Goal: Transaction & Acquisition: Purchase product/service

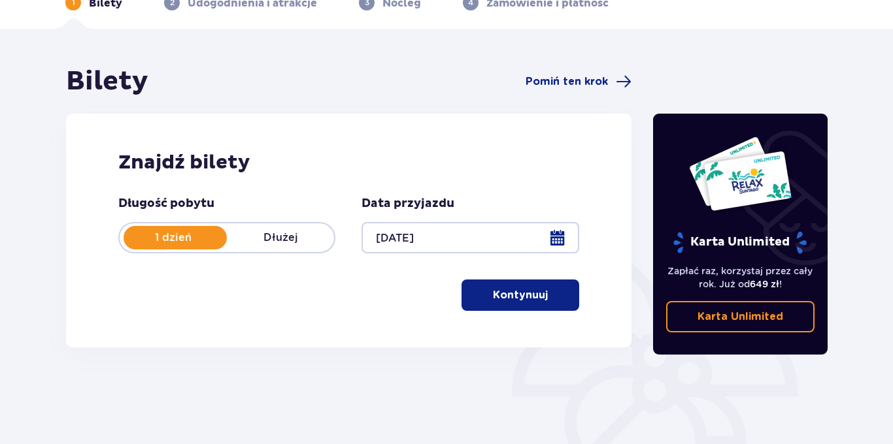
scroll to position [71, 0]
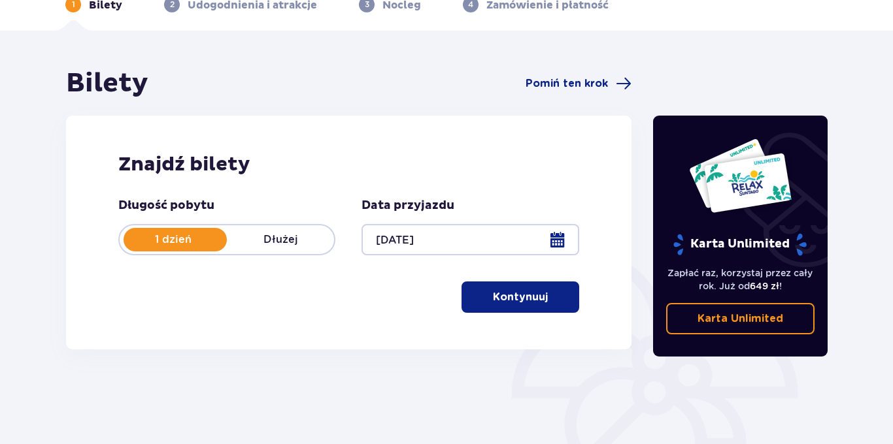
click at [510, 301] on p "Kontynuuj" at bounding box center [520, 297] width 55 height 14
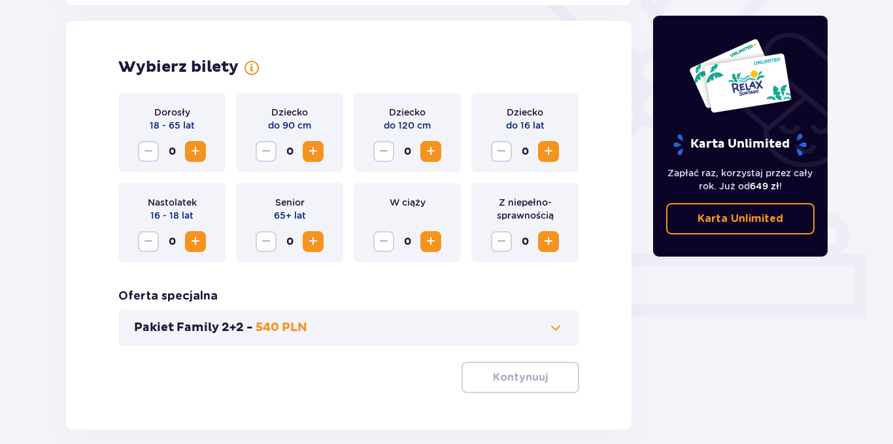
scroll to position [363, 0]
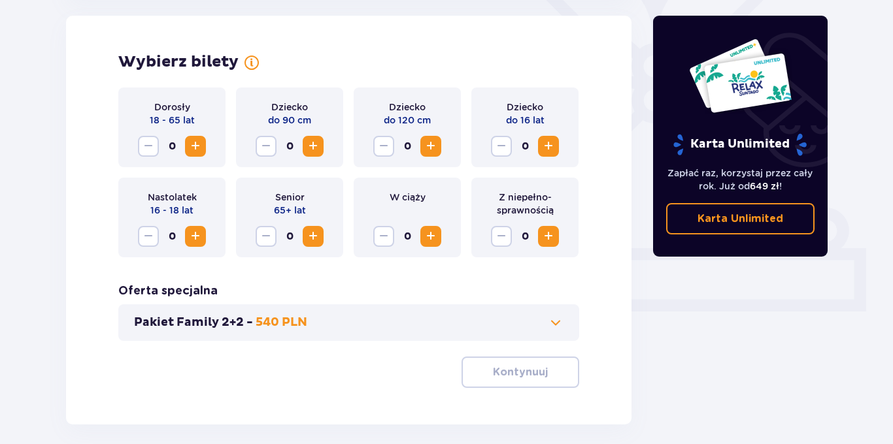
click at [195, 145] on span "Zwiększ" at bounding box center [196, 147] width 16 height 16
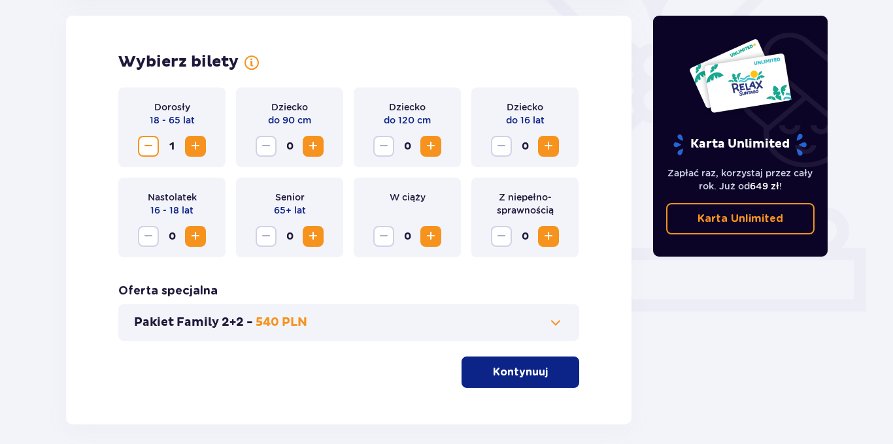
click at [195, 145] on span "Zwiększ" at bounding box center [196, 147] width 16 height 16
click at [533, 369] on p "Kontynuuj" at bounding box center [520, 372] width 55 height 14
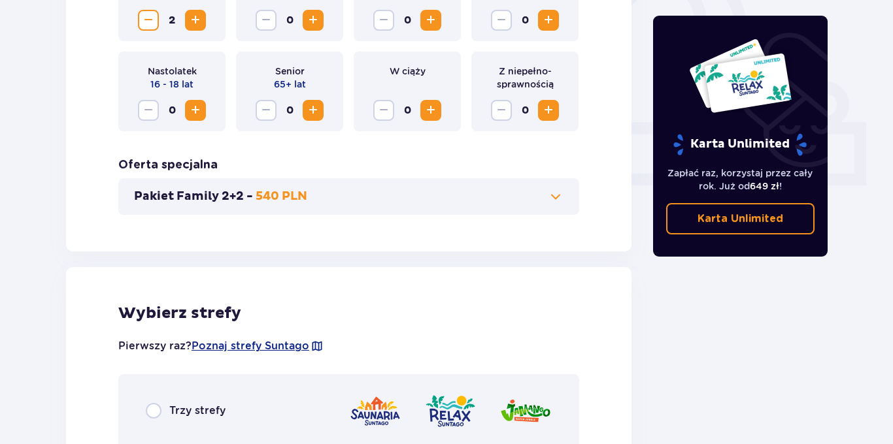
scroll to position [726, 0]
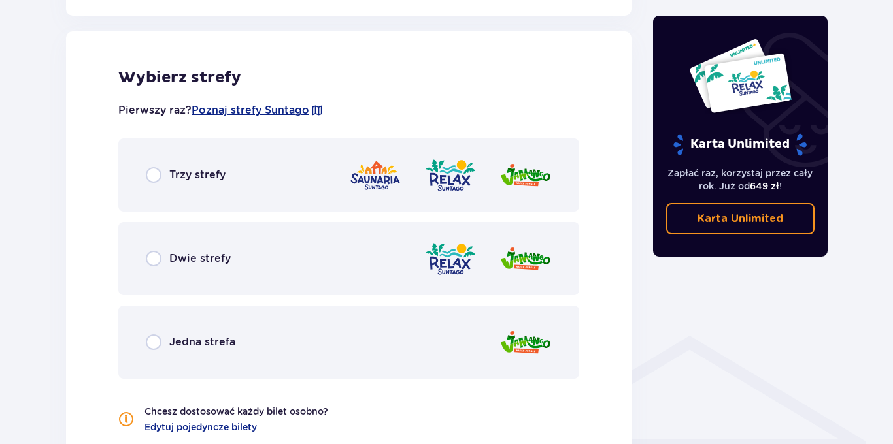
click at [152, 260] on input "radio" at bounding box center [154, 259] width 16 height 16
radio input "true"
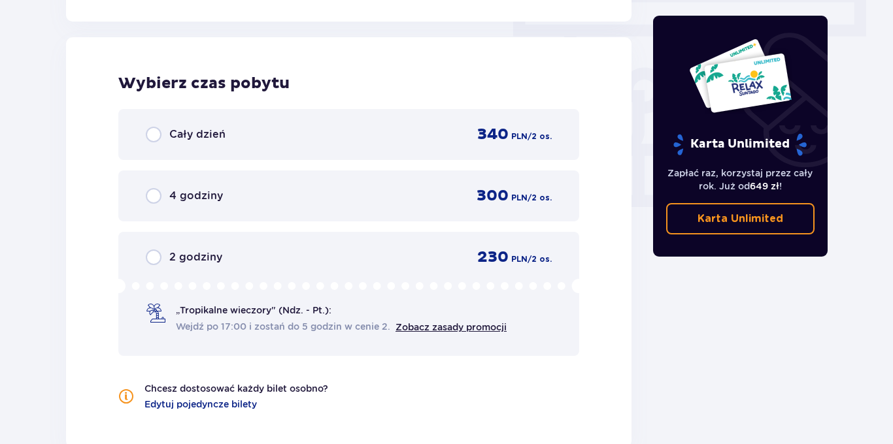
scroll to position [1181, 0]
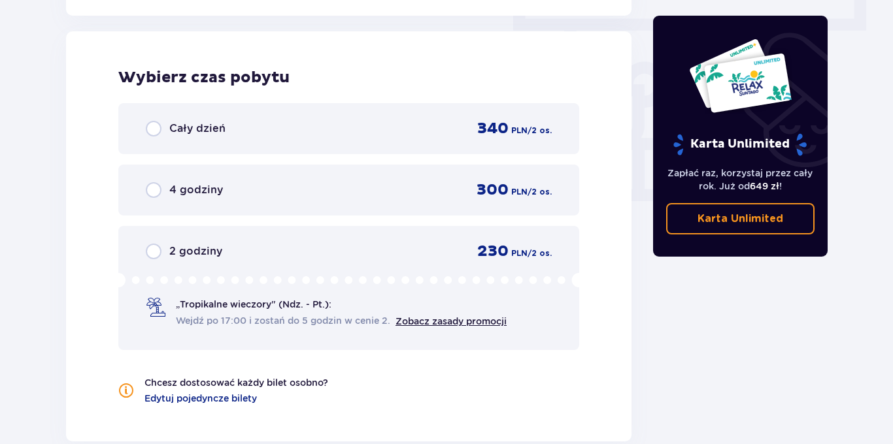
click at [155, 133] on input "radio" at bounding box center [154, 129] width 16 height 16
radio input "true"
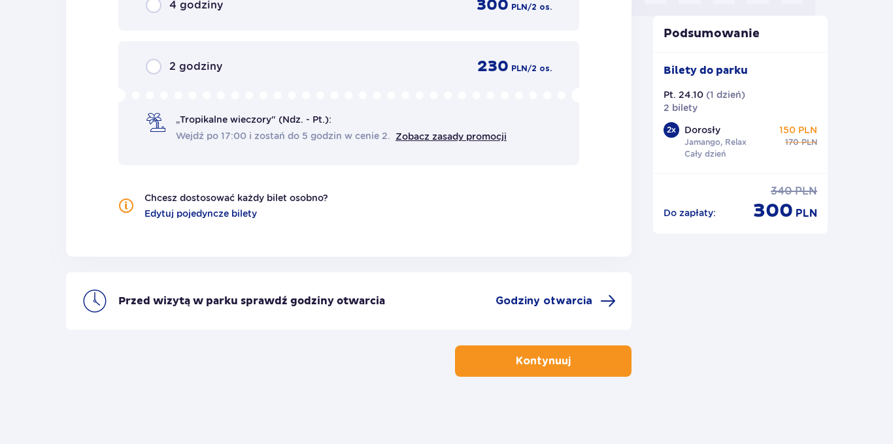
scroll to position [1377, 0]
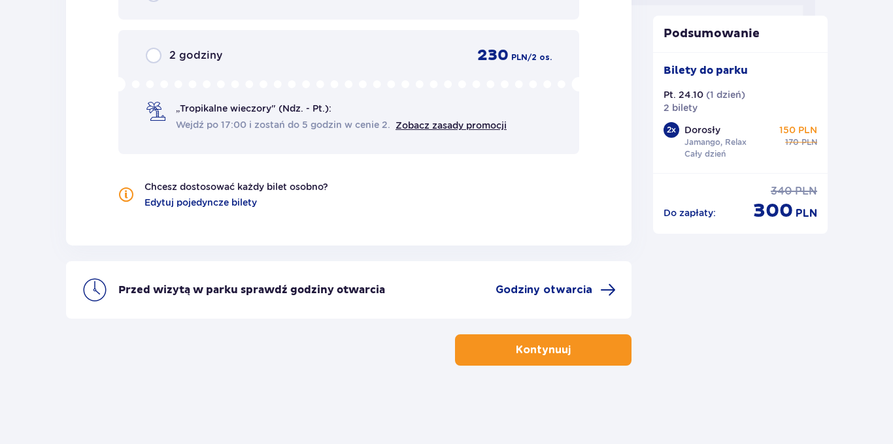
click at [503, 349] on button "Kontynuuj" at bounding box center [543, 350] width 176 height 31
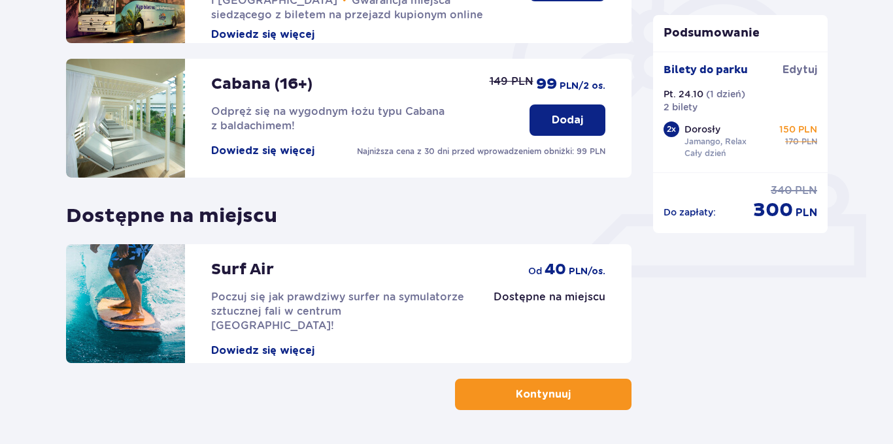
scroll to position [404, 0]
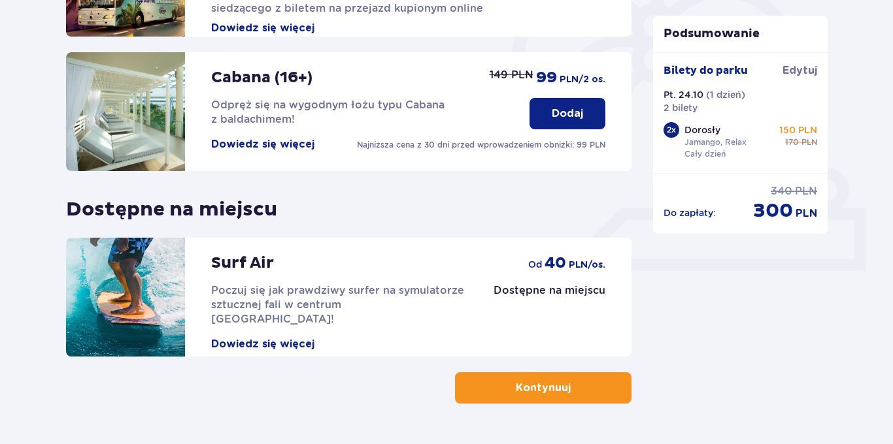
click at [518, 386] on p "Kontynuuj" at bounding box center [543, 388] width 55 height 14
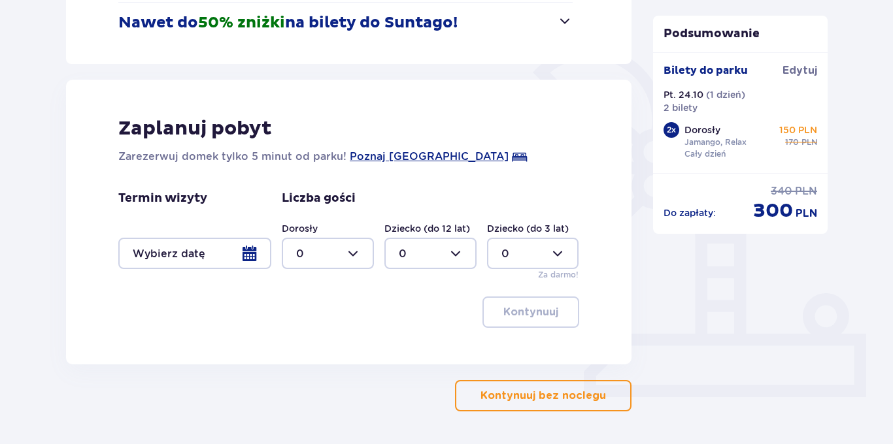
scroll to position [278, 0]
click at [580, 404] on button "Kontynuuj bez noclegu" at bounding box center [543, 395] width 176 height 31
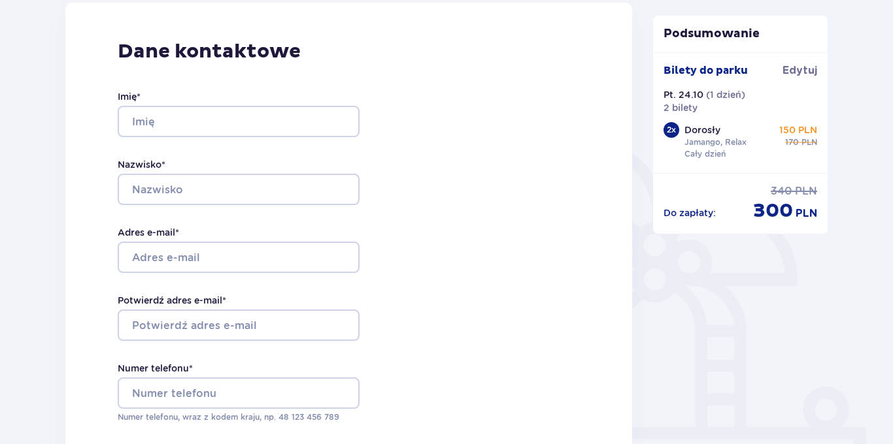
scroll to position [174, 0]
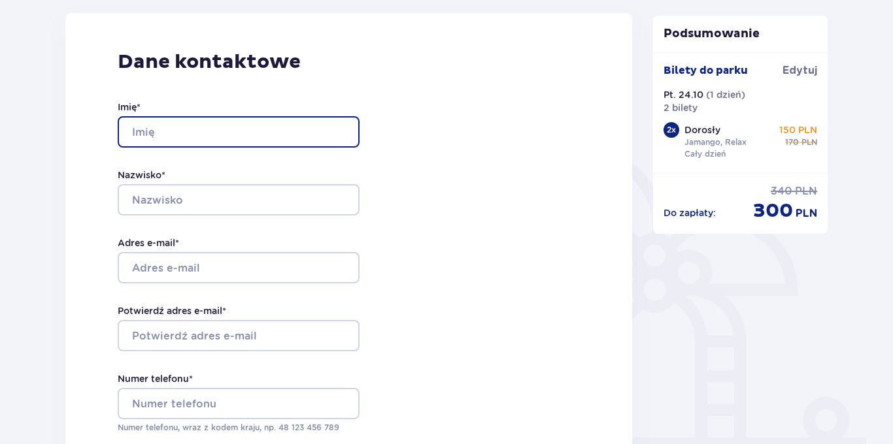
click at [155, 131] on input "Imię *" at bounding box center [239, 131] width 242 height 31
type input "[PERSON_NAME]"
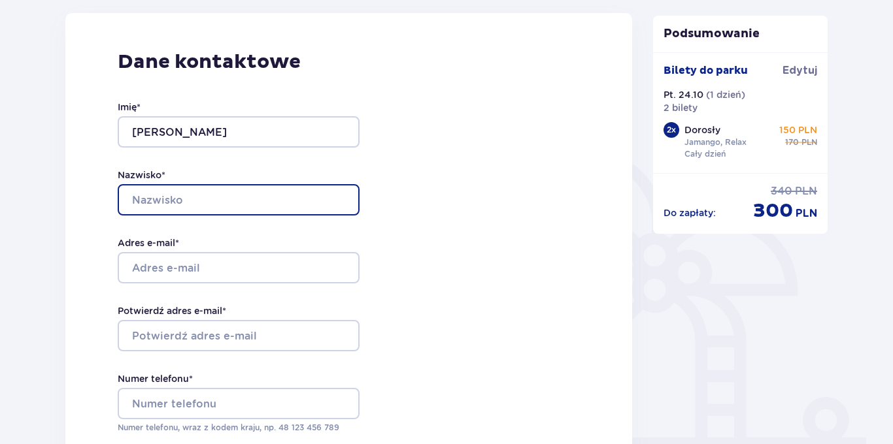
click at [154, 199] on input "Nazwisko *" at bounding box center [239, 199] width 242 height 31
type input "[PERSON_NAME]"
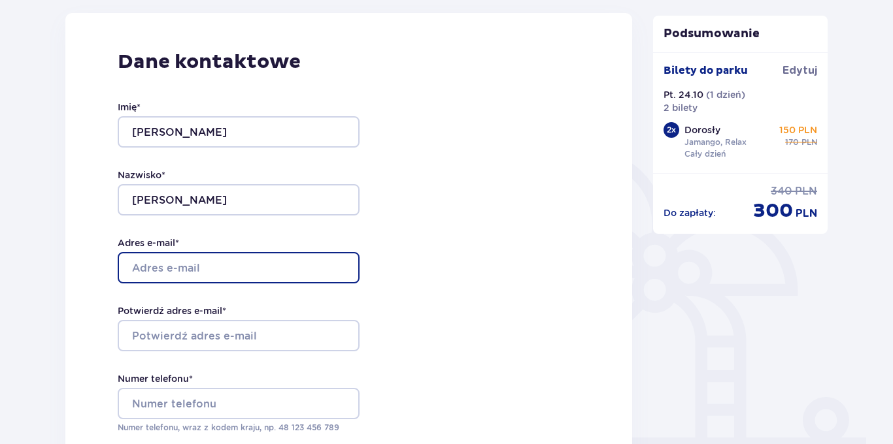
click at [173, 271] on input "Adres e-mail *" at bounding box center [239, 267] width 242 height 31
type input "[EMAIL_ADDRESS][DOMAIN_NAME]"
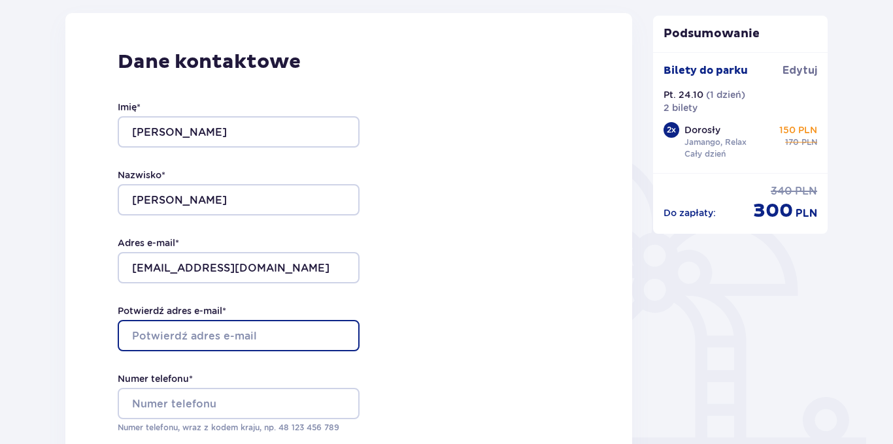
click at [163, 340] on input "Potwierdź adres e-mail *" at bounding box center [239, 335] width 242 height 31
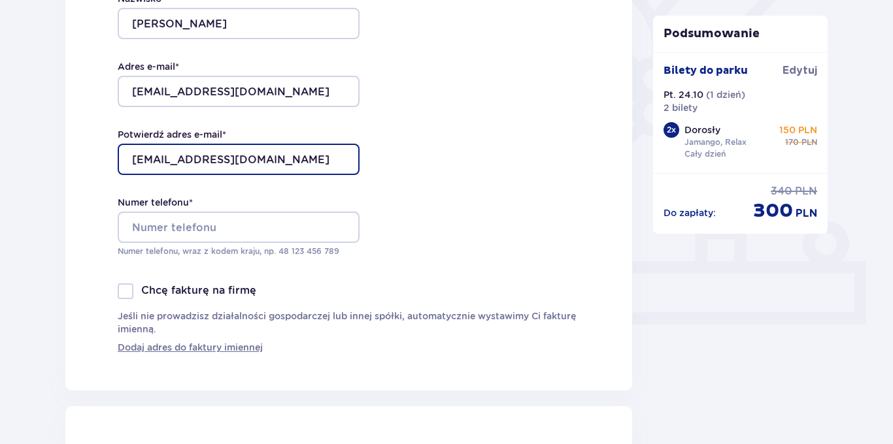
scroll to position [353, 0]
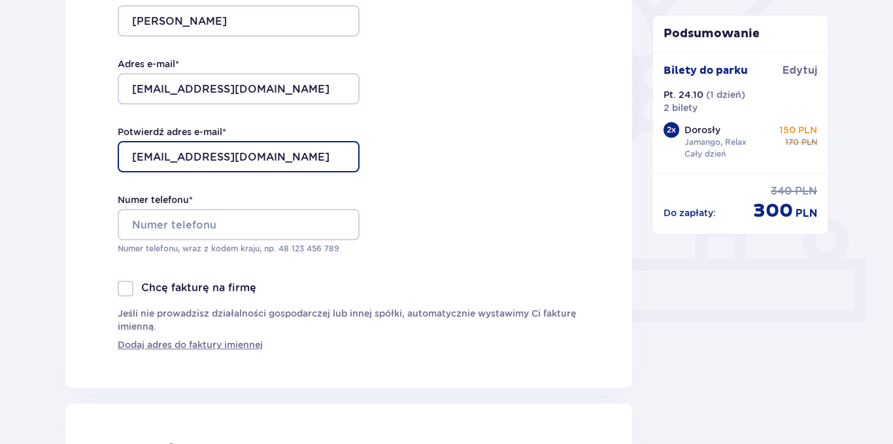
type input "[EMAIL_ADDRESS][DOMAIN_NAME]"
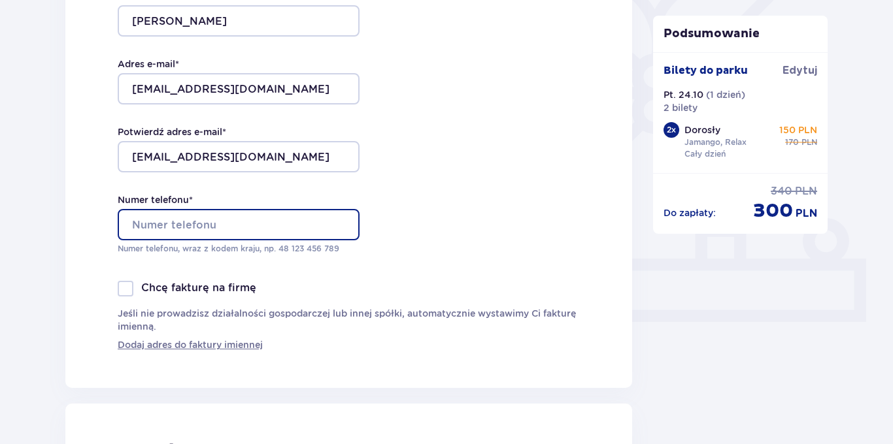
click at [165, 224] on input "Numer telefonu *" at bounding box center [239, 224] width 242 height 31
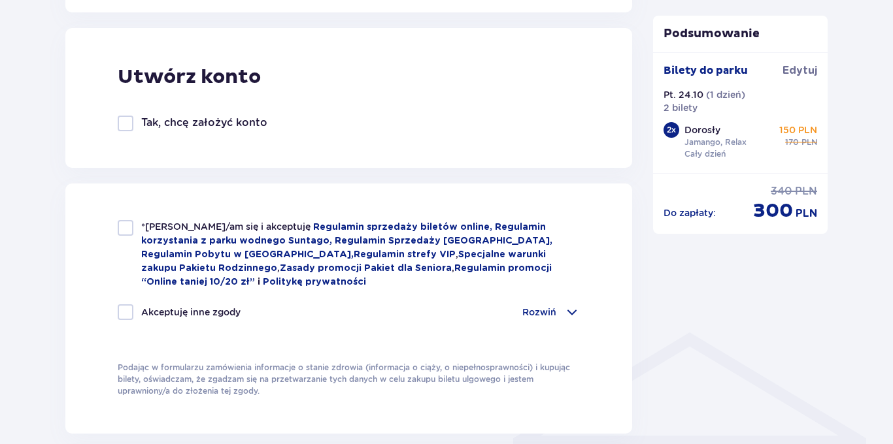
scroll to position [742, 0]
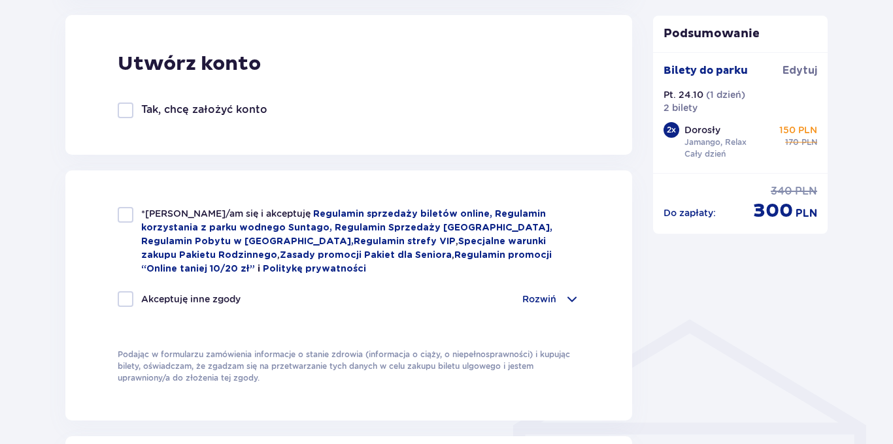
type input "605062085"
click at [124, 214] on div at bounding box center [126, 215] width 16 height 16
checkbox input "true"
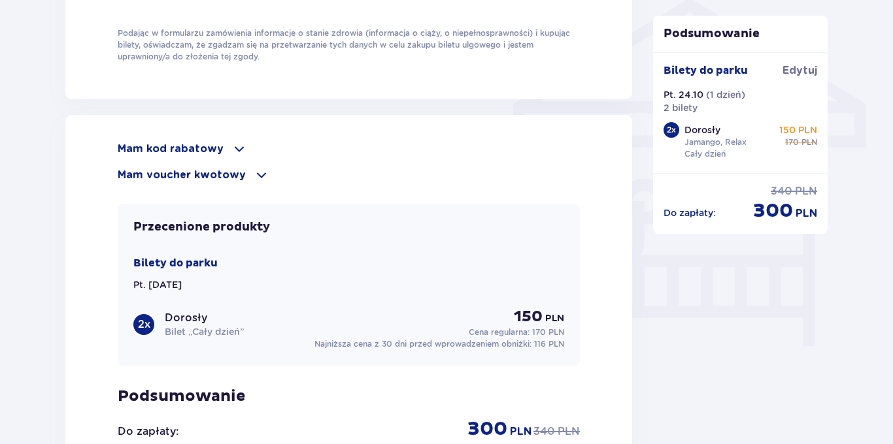
scroll to position [1071, 0]
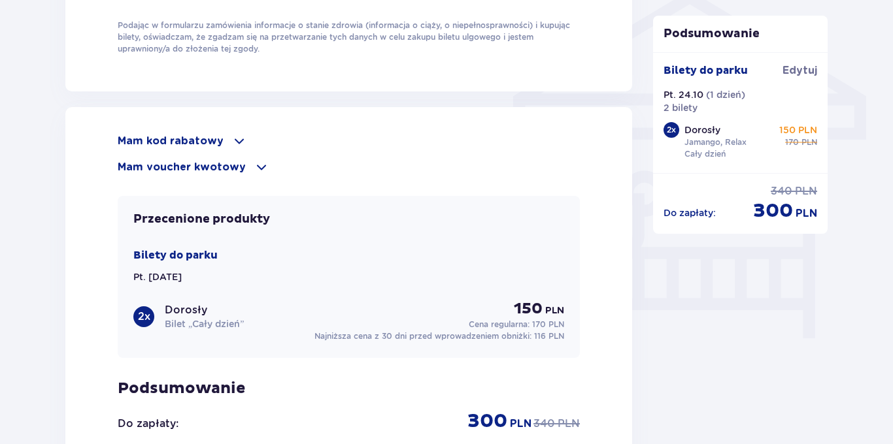
click at [247, 165] on div "Mam voucher kwotowy" at bounding box center [349, 167] width 462 height 16
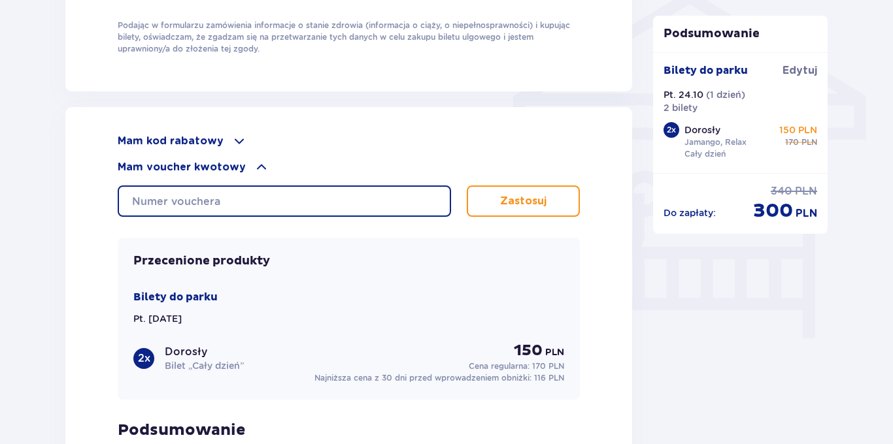
click at [199, 193] on input "text" at bounding box center [284, 201] width 333 height 31
type input "0650003066696305"
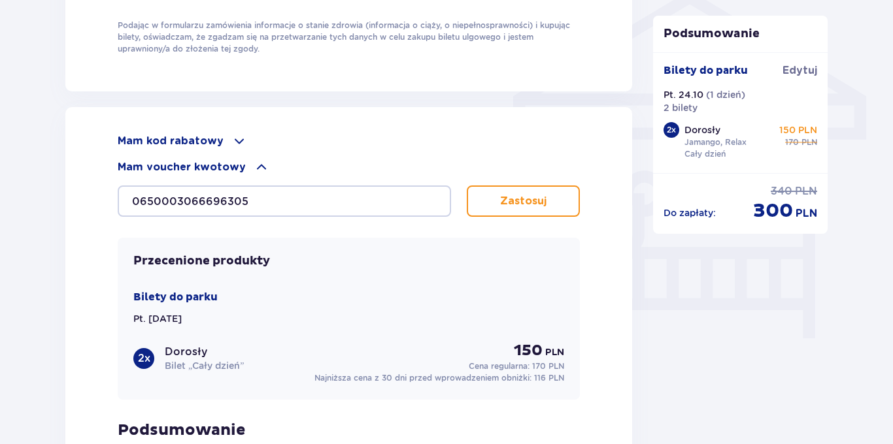
click at [545, 194] on p "Zastosuj" at bounding box center [523, 201] width 46 height 14
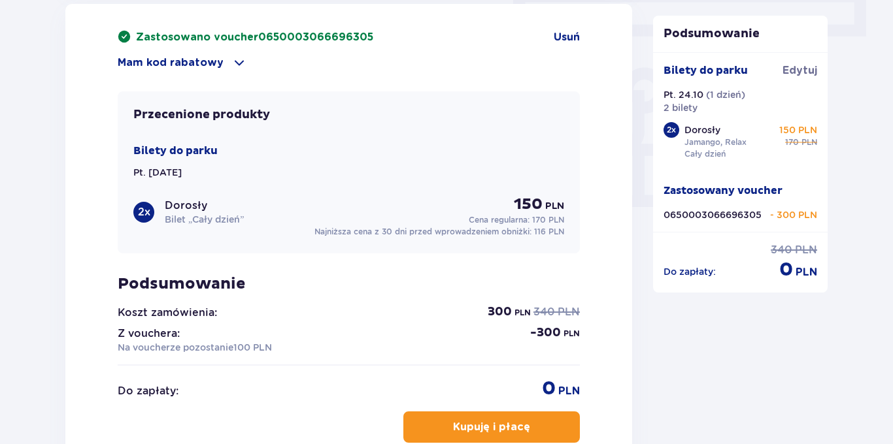
scroll to position [1241, 0]
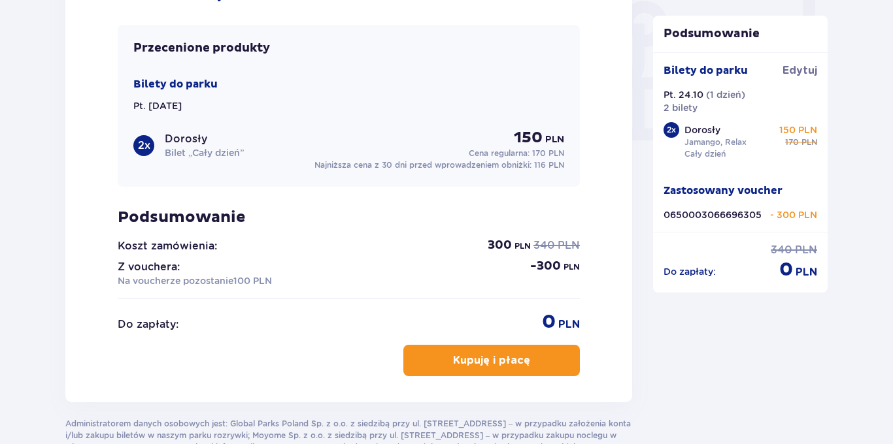
click at [539, 354] on span "button" at bounding box center [533, 361] width 16 height 16
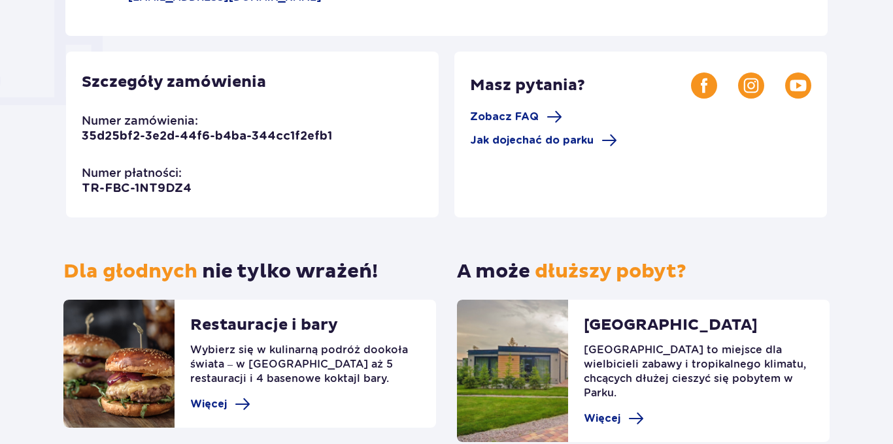
scroll to position [401, 0]
